Goal: Task Accomplishment & Management: Complete application form

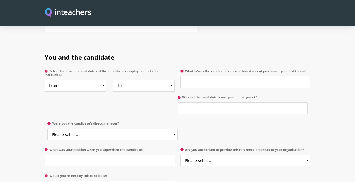
scroll to position [291, 0]
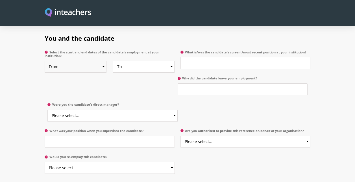
click at [104, 61] on select "From 2025 2024 2023 2022 2021 2020 2019 2018 2017 2016 2015 2014 2013 2012 2011…" at bounding box center [76, 67] width 62 height 12
select select "2021"
click at [45, 61] on select "From 2025 2024 2023 2022 2021 2020 2019 2018 2017 2016 2015 2014 2013 2012 2011…" at bounding box center [76, 67] width 62 height 12
click at [172, 61] on select "To Currently 2025 2024 2023 2022 2021 2020 2019 2018 2017 2016 2015 2014 2013 2…" at bounding box center [144, 67] width 62 height 12
select select
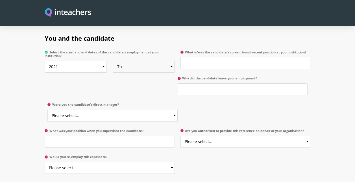
click at [113, 61] on select "To Currently 2025 2024 2023 2022 2021 2020 2019 2018 2017 2016 2015 2014 2013 2…" at bounding box center [144, 67] width 62 height 12
click at [146, 76] on div "You and the candidate Select the start and end dates of the candidate's employm…" at bounding box center [177, 89] width 265 height 126
click at [193, 58] on input "What is/was the candidate's current/most recent position at your institution?" at bounding box center [245, 63] width 130 height 12
type input "Senior"
click at [187, 83] on input "Why did the candidate leave your employment?" at bounding box center [243, 89] width 130 height 12
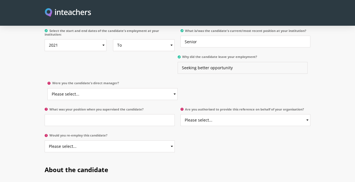
scroll to position [319, 0]
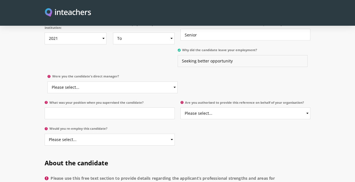
type input "Seeking better opportunity"
click at [162, 81] on select "Please select... Yes No" at bounding box center [112, 87] width 130 height 12
select select "Yes"
click at [47, 81] on select "Please select... Yes No" at bounding box center [112, 87] width 130 height 12
click at [233, 109] on select "Please select... Yes No" at bounding box center [245, 113] width 130 height 12
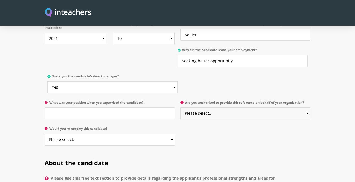
select select "No"
click at [180, 107] on select "Please select... Yes No" at bounding box center [245, 113] width 130 height 12
click at [227, 128] on div "You and the candidate Select the start and end dates of the candidate's employm…" at bounding box center [177, 74] width 271 height 153
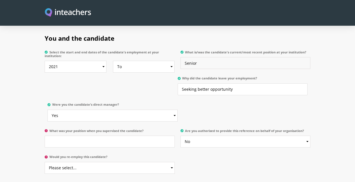
drag, startPoint x: 201, startPoint y: 53, endPoint x: 170, endPoint y: 50, distance: 31.4
click at [165, 48] on div "Select the start and end dates of the candidate's employment at your institutio…" at bounding box center [177, 48] width 265 height 0
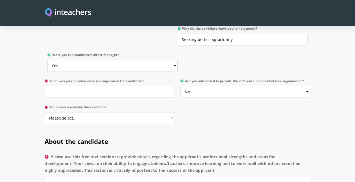
scroll to position [347, 0]
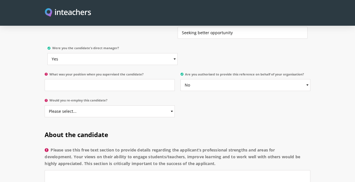
type input "Admissions Marketing & Student Suppport Services Supervisor"
click at [140, 79] on input "What was your position when you supervised the candidate?" at bounding box center [110, 85] width 130 height 12
type input "General Manager"
click at [130, 105] on select "Please select... Yes No" at bounding box center [110, 111] width 130 height 12
select select "Yes"
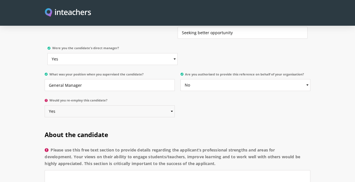
click at [45, 105] on select "Please select... Yes No" at bounding box center [110, 111] width 130 height 12
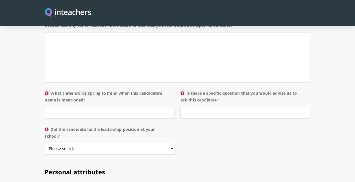
scroll to position [573, 0]
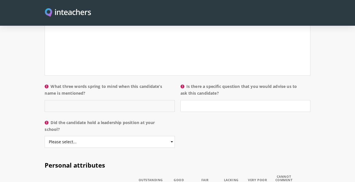
click at [122, 100] on input "What three words spring to mind when this candidate’s name is mentioned?" at bounding box center [110, 106] width 130 height 12
type input "Hard working, dedicated,"
click at [224, 100] on input "Is there a specific question that you would advise us to ask this candidate?" at bounding box center [245, 106] width 130 height 12
click at [62, 136] on select "Please select... Yes No" at bounding box center [110, 142] width 130 height 12
click at [45, 136] on select "Please select... Yes No" at bounding box center [110, 142] width 130 height 12
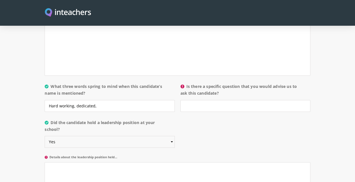
scroll to position [658, 0]
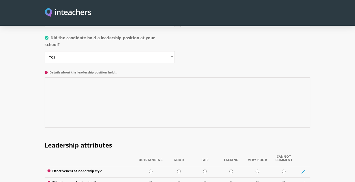
click at [157, 89] on textarea "Details about the leadership position held..." at bounding box center [177, 102] width 265 height 50
click at [132, 52] on select "Please select... Yes No" at bounding box center [110, 57] width 130 height 12
select select "No"
click at [45, 51] on select "Please select... Yes No" at bounding box center [110, 57] width 130 height 12
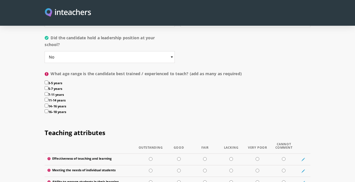
click at [46, 80] on input "3-5 years" at bounding box center [47, 82] width 4 height 4
checkbox input "true"
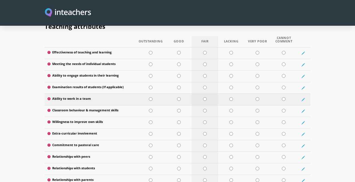
scroll to position [771, 0]
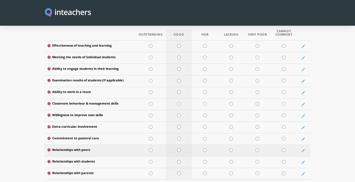
click at [179, 148] on input "radio" at bounding box center [179, 150] width 4 height 4
radio input "true"
click at [179, 160] on input "radio" at bounding box center [179, 162] width 4 height 4
radio input "true"
click at [179, 171] on input "radio" at bounding box center [179, 173] width 4 height 4
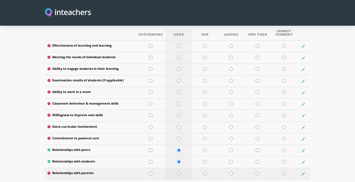
radio input "true"
click at [180, 113] on input "radio" at bounding box center [179, 115] width 4 height 4
radio input "true"
click at [180, 102] on input "radio" at bounding box center [179, 104] width 4 height 4
radio input "true"
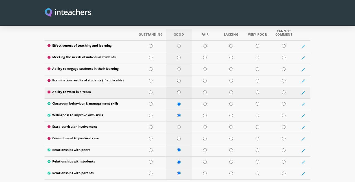
click at [180, 87] on td at bounding box center [179, 93] width 26 height 12
radio input "true"
click at [180, 67] on input "radio" at bounding box center [179, 69] width 4 height 4
radio input "true"
click at [180, 56] on input "radio" at bounding box center [179, 58] width 4 height 4
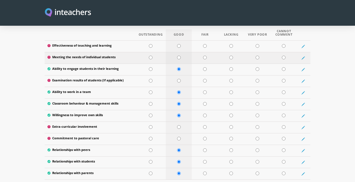
radio input "true"
click at [180, 44] on input "radio" at bounding box center [179, 46] width 4 height 4
radio input "true"
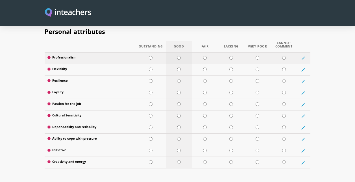
scroll to position [940, 0]
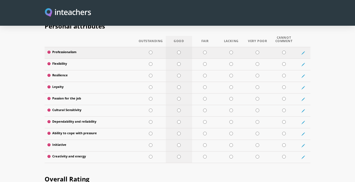
click at [178, 51] on input "radio" at bounding box center [179, 53] width 4 height 4
radio input "true"
click at [149, 62] on input "radio" at bounding box center [151, 64] width 4 height 4
radio input "true"
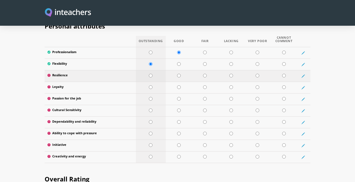
click at [150, 74] on input "radio" at bounding box center [151, 76] width 4 height 4
radio input "true"
click at [179, 85] on input "radio" at bounding box center [179, 87] width 4 height 4
radio input "true"
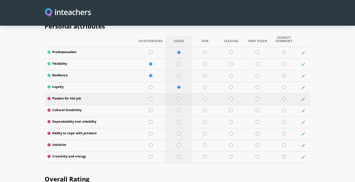
click at [180, 97] on input "radio" at bounding box center [179, 99] width 4 height 4
radio input "true"
click at [178, 108] on input "radio" at bounding box center [179, 110] width 4 height 4
radio input "true"
click at [179, 120] on input "radio" at bounding box center [179, 122] width 4 height 4
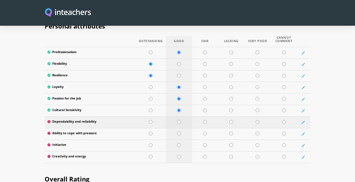
radio input "true"
click at [178, 132] on input "radio" at bounding box center [179, 134] width 4 height 4
radio input "true"
click at [178, 143] on input "radio" at bounding box center [179, 145] width 4 height 4
radio input "true"
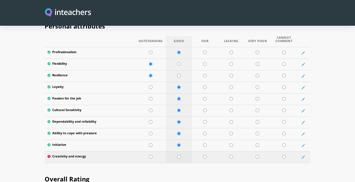
click at [179, 155] on input "radio" at bounding box center [179, 157] width 4 height 4
radio input "true"
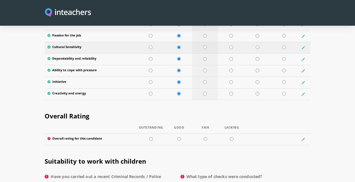
scroll to position [1025, 0]
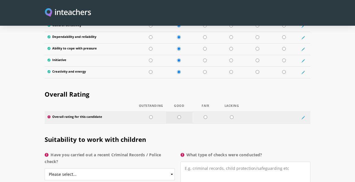
click at [180, 115] on input "radio" at bounding box center [179, 117] width 4 height 4
radio input "true"
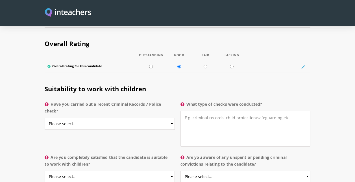
scroll to position [1081, 0]
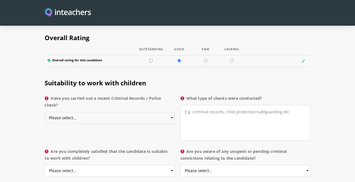
click at [159, 112] on select "Please select... Yes No Do not know" at bounding box center [110, 118] width 130 height 12
select select "Yes"
click at [45, 112] on select "Please select... Yes No Do not know" at bounding box center [110, 118] width 130 height 12
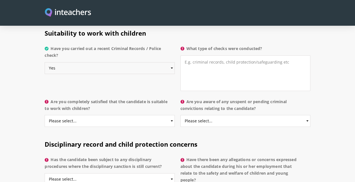
scroll to position [1138, 0]
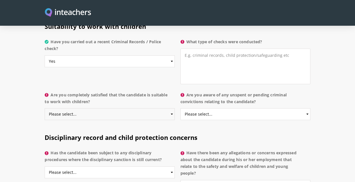
click at [154, 108] on select "Please select... Yes No Do not know" at bounding box center [110, 114] width 130 height 12
select select "Yes"
click at [45, 108] on select "Please select... Yes No Do not know" at bounding box center [110, 114] width 130 height 12
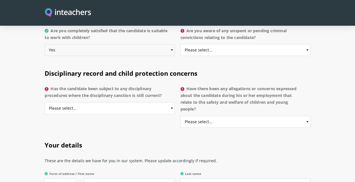
scroll to position [1222, 0]
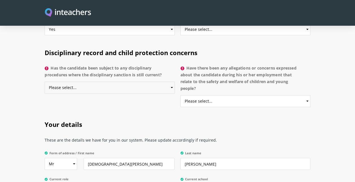
click at [151, 82] on select "Please select... Yes No Do not know" at bounding box center [110, 88] width 130 height 12
select select "No"
click at [45, 82] on select "Please select... Yes No Do not know" at bounding box center [110, 88] width 130 height 12
click at [199, 97] on select "Please select... Yes No Do not know" at bounding box center [245, 101] width 130 height 12
select select "No"
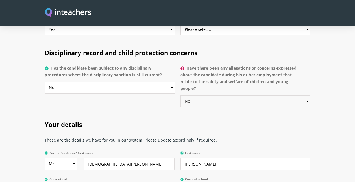
click at [180, 95] on select "Please select... Yes No Do not know" at bounding box center [245, 101] width 130 height 12
click at [140, 100] on div "Disciplinary record and child protection concerns Has the candidate been subjec…" at bounding box center [177, 76] width 271 height 72
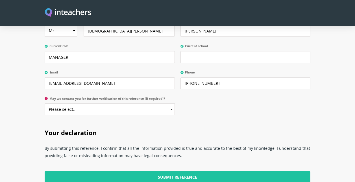
scroll to position [1364, 0]
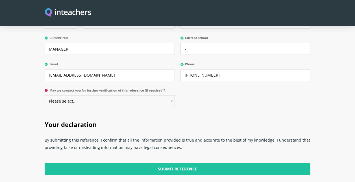
click at [74, 96] on select "Please select... Yes No" at bounding box center [110, 101] width 130 height 12
select select "No"
click at [45, 95] on select "Please select... Yes No" at bounding box center [110, 101] width 130 height 12
click at [148, 112] on h2 "Your declaration" at bounding box center [177, 123] width 265 height 22
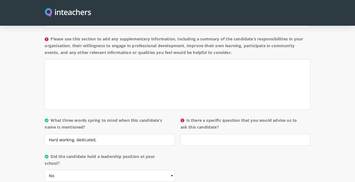
scroll to position [564, 0]
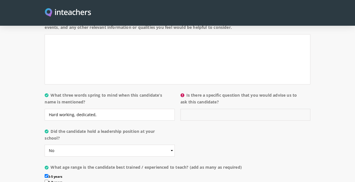
click at [211, 109] on input "Is there a specific question that you would advise us to ask this candidate?" at bounding box center [245, 115] width 130 height 12
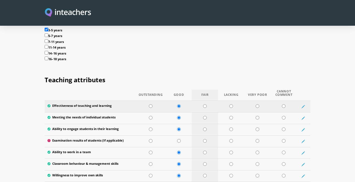
scroll to position [762, 0]
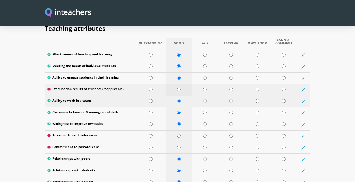
type input "No"
click at [178, 87] on input "radio" at bounding box center [179, 89] width 4 height 4
radio input "true"
click at [180, 134] on input "radio" at bounding box center [179, 136] width 4 height 4
radio input "true"
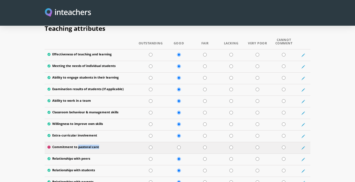
drag, startPoint x: 78, startPoint y: 140, endPoint x: 100, endPoint y: 139, distance: 22.0
click at [100, 145] on label "Commitment to pastoral care" at bounding box center [89, 147] width 85 height 5
copy label "pastoral care"
click at [178, 145] on input "radio" at bounding box center [179, 147] width 4 height 4
radio input "true"
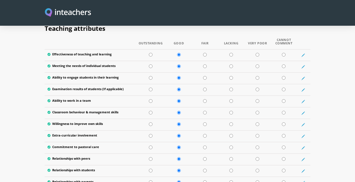
click at [337, 118] on section "Teaching attributes Outstanding Good Fair Lacking Very Poor Cannot Comment Effe…" at bounding box center [177, 104] width 355 height 176
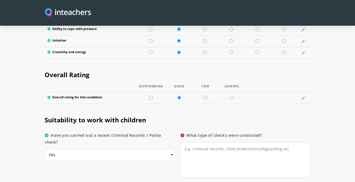
scroll to position [1073, 0]
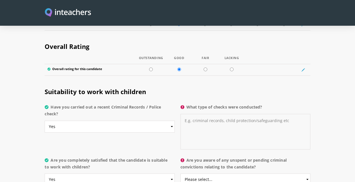
click at [206, 114] on textarea "What type of checks were conducted?" at bounding box center [245, 132] width 130 height 36
type textarea "j"
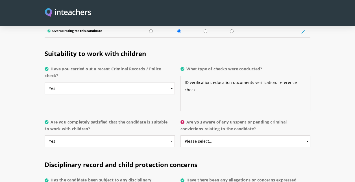
scroll to position [1129, 0]
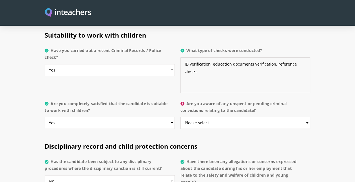
type textarea "ID verification, education documents verification, reference check."
click at [215, 117] on select "Please select... Yes No Do not know" at bounding box center [245, 123] width 130 height 12
select select "No"
click at [180, 117] on select "Please select... Yes No Do not know" at bounding box center [245, 123] width 130 height 12
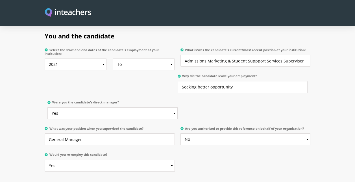
scroll to position [226, 0]
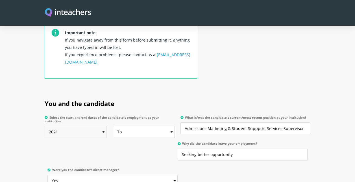
click at [103, 126] on select "From 2025 2024 2023 2022 2021 2020 2019 2018 2017 2016 2015 2014 2013 2012 2011…" at bounding box center [76, 132] width 62 height 12
select select "2023"
click at [45, 126] on select "From 2025 2024 2023 2022 2021 2020 2019 2018 2017 2016 2015 2014 2013 2012 2011…" at bounding box center [76, 132] width 62 height 12
click at [117, 141] on div "You and the candidate Select the start and end dates of the candidate's employm…" at bounding box center [177, 154] width 265 height 126
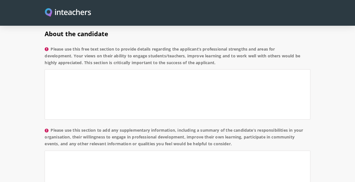
scroll to position [423, 0]
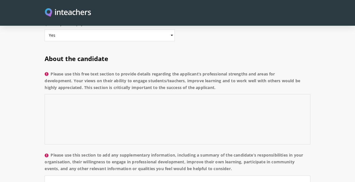
click at [169, 114] on textarea "Please use this free text section to provide details regarding the applicant’s …" at bounding box center [177, 119] width 265 height 50
drag, startPoint x: 58, startPoint y: 67, endPoint x: 220, endPoint y: 78, distance: 162.4
click at [220, 78] on label "Please use this free text section to provide details regarding the applicant’s …" at bounding box center [177, 83] width 265 height 24
copy label "Please use this free text section to provide details regarding the applicant’s …"
click at [125, 103] on textarea "Please use this free text section to provide details regarding the applicant’s …" at bounding box center [177, 119] width 265 height 50
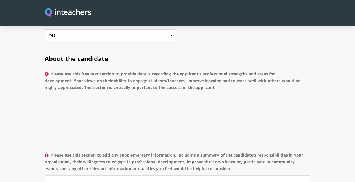
paste textarea "[PERSON_NAME] is a hard working and dedicated professional who works well with …"
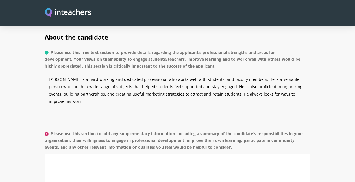
scroll to position [452, 0]
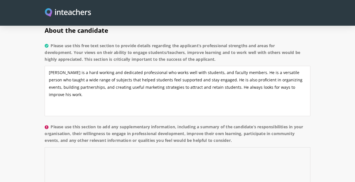
click at [154, 149] on textarea "Please use this section to add any supplementary information, including a summa…" at bounding box center [177, 172] width 265 height 50
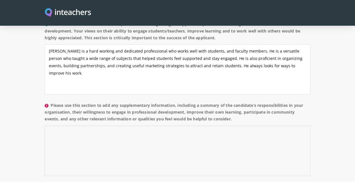
scroll to position [480, 0]
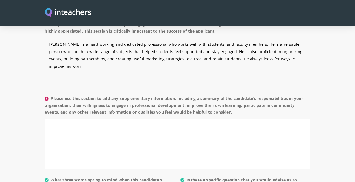
click at [49, 38] on textarea "[PERSON_NAME] is a hard working and dedicated professional who works well with …" at bounding box center [177, 63] width 265 height 50
type textarea "Mr. [PERSON_NAME] is a hard working and dedicated professional who works well w…"
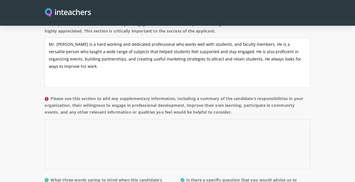
click at [143, 126] on textarea "Please use this section to add any supplementary information, including a summa…" at bounding box center [177, 144] width 265 height 50
paste textarea "Mr. Adeel has good experience related to student admissions, marketing, event m…"
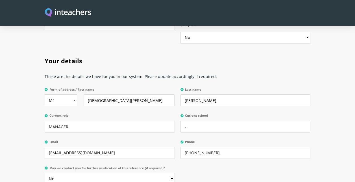
scroll to position [1225, 0]
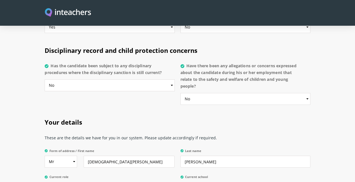
type textarea "Mr. Adeel has good experience related to student admissions, marketing, event m…"
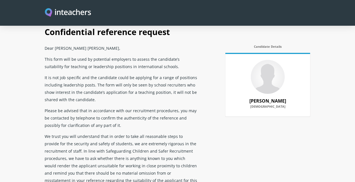
scroll to position [0, 0]
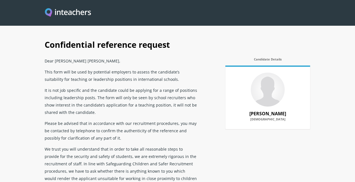
click at [231, 106] on p at bounding box center [267, 89] width 73 height 38
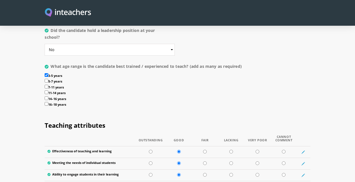
scroll to position [666, 0]
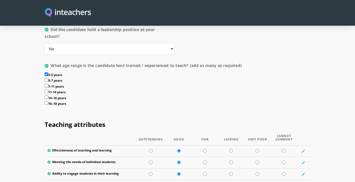
click at [53, 78] on label "5-7 years" at bounding box center [177, 81] width 265 height 6
click at [48, 78] on input "5-7 years" at bounding box center [47, 80] width 4 height 4
checkbox input "true"
click at [51, 72] on label "3-5 years" at bounding box center [177, 75] width 265 height 6
click at [48, 72] on input "3-5 years" at bounding box center [47, 74] width 4 height 4
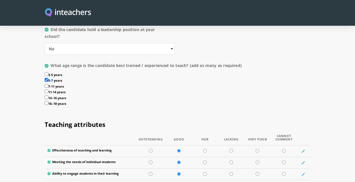
click at [49, 72] on label "3-5 years" at bounding box center [177, 75] width 265 height 6
click at [48, 72] on input "3-5 years" at bounding box center [47, 74] width 4 height 4
checkbox input "true"
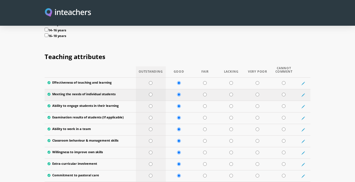
scroll to position [621, 0]
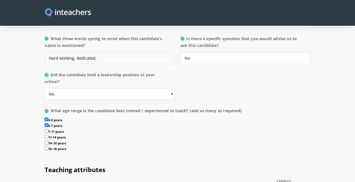
click at [119, 52] on input "Hard working, dedicated," at bounding box center [110, 58] width 130 height 12
paste input "versatile"
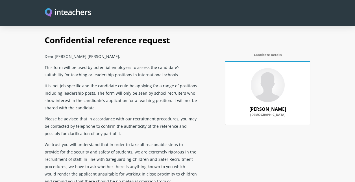
scroll to position [0, 0]
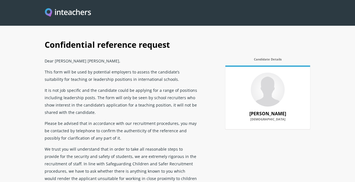
type input "Hard working, dedicated, versatile"
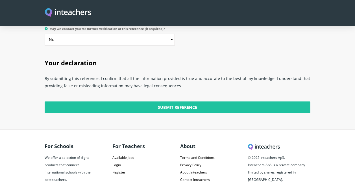
scroll to position [1450, 0]
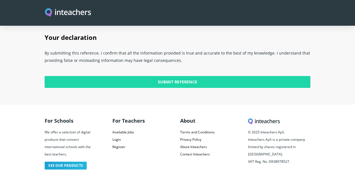
click at [183, 77] on input "Submit Reference" at bounding box center [177, 82] width 265 height 12
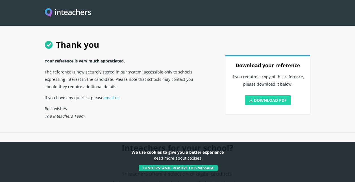
click at [274, 104] on link "Download PDF" at bounding box center [268, 100] width 46 height 10
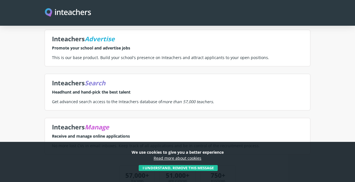
scroll to position [311, 0]
